Goal: Task Accomplishment & Management: Use online tool/utility

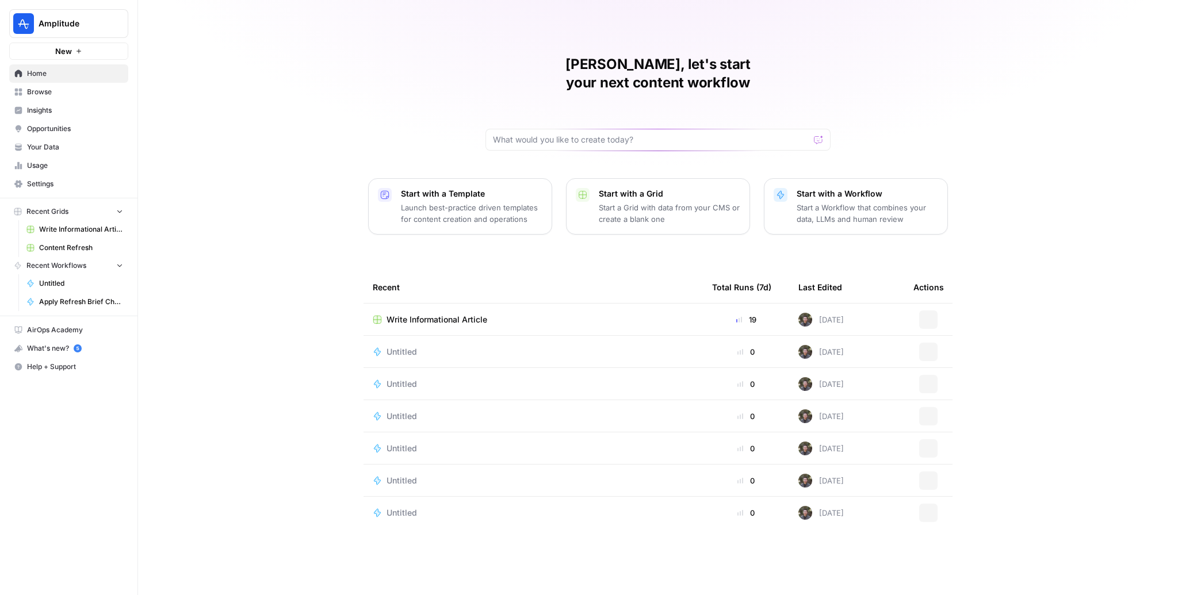
click at [87, 227] on span "Write Informational Article" at bounding box center [81, 229] width 84 height 10
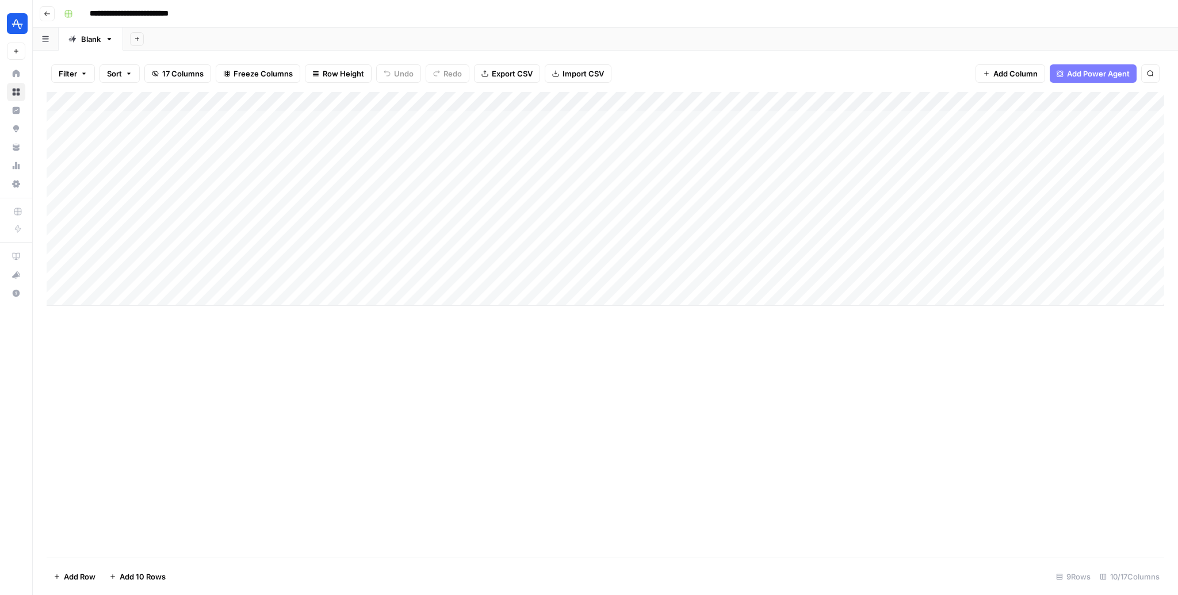
click at [44, 16] on icon "button" at bounding box center [47, 13] width 7 height 7
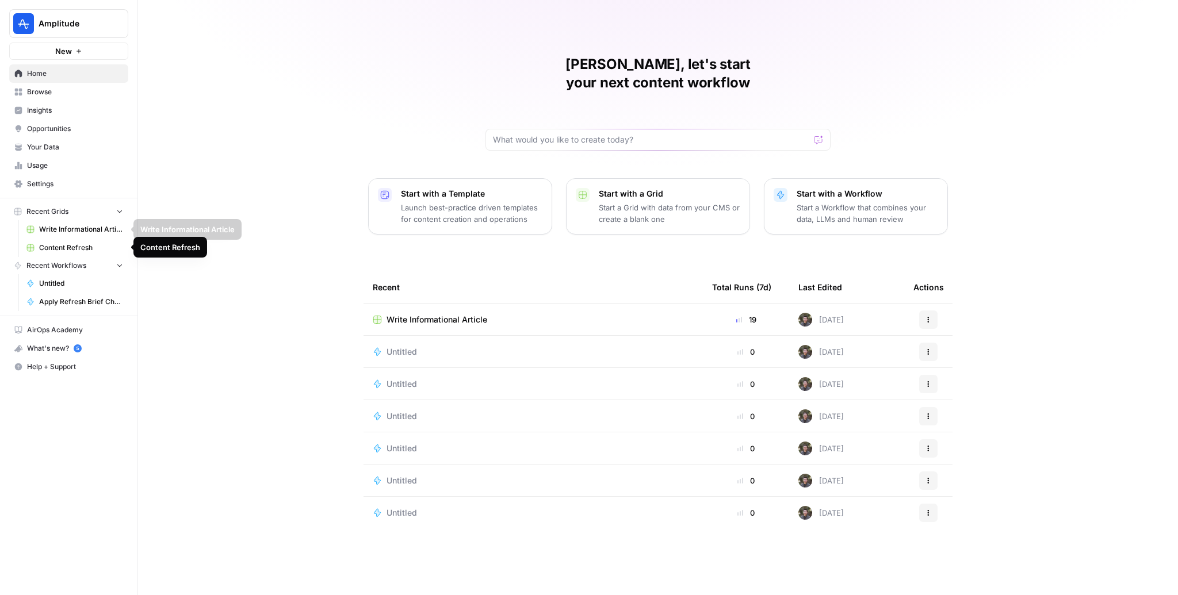
click at [66, 243] on span "Content Refresh" at bounding box center [81, 248] width 84 height 10
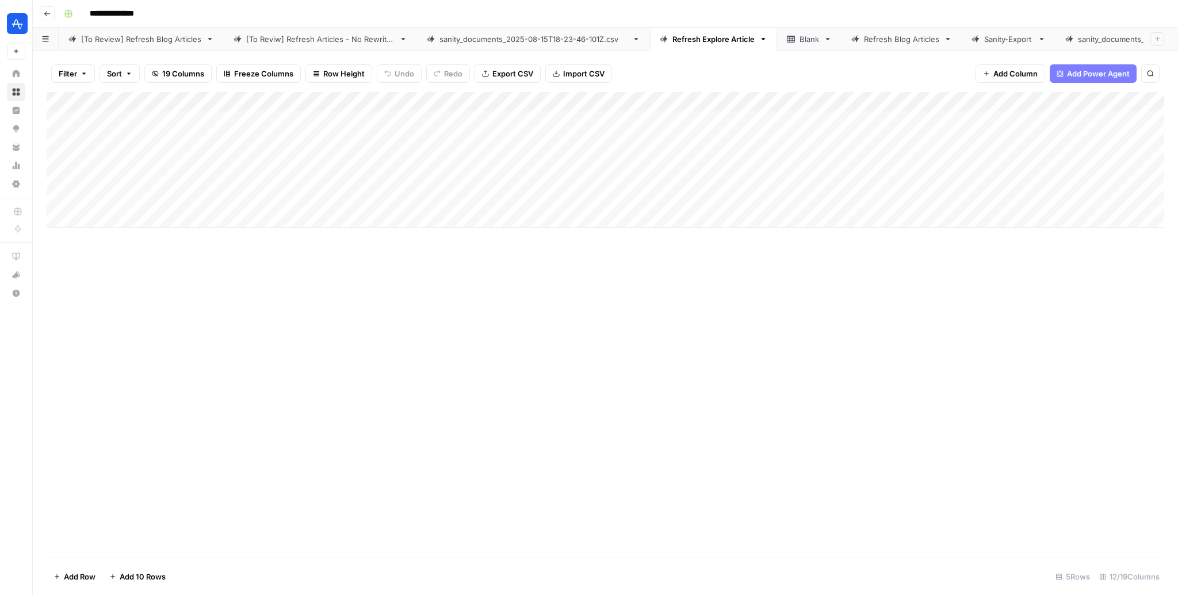
scroll to position [0, 229]
click at [1088, 118] on div "Add Column" at bounding box center [606, 160] width 1118 height 136
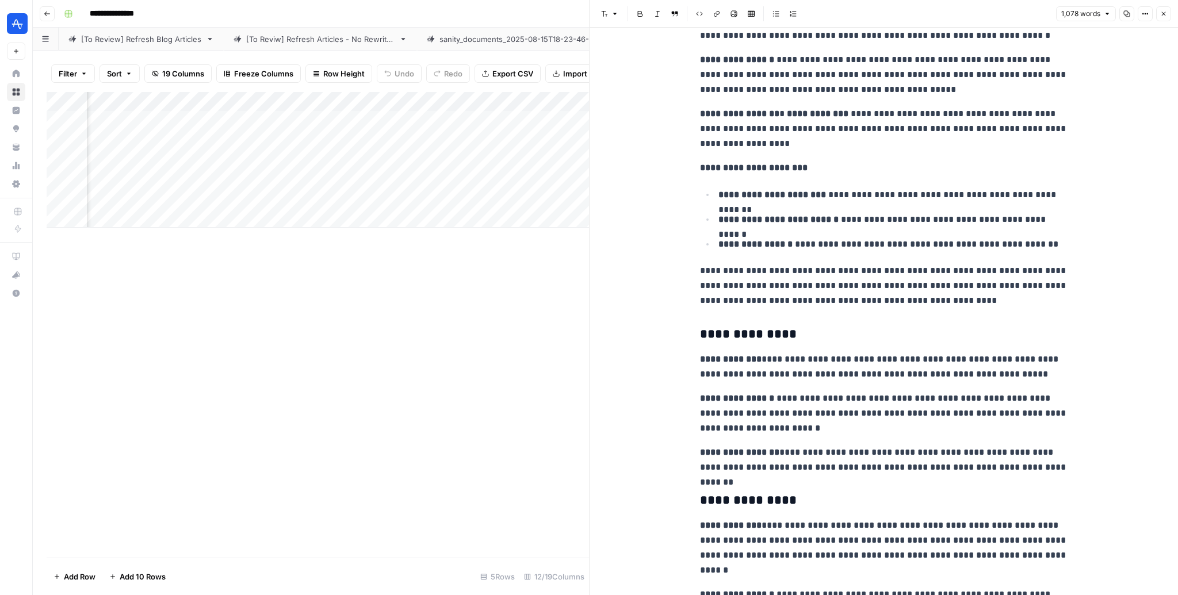
scroll to position [676, 0]
